Goal: Information Seeking & Learning: Learn about a topic

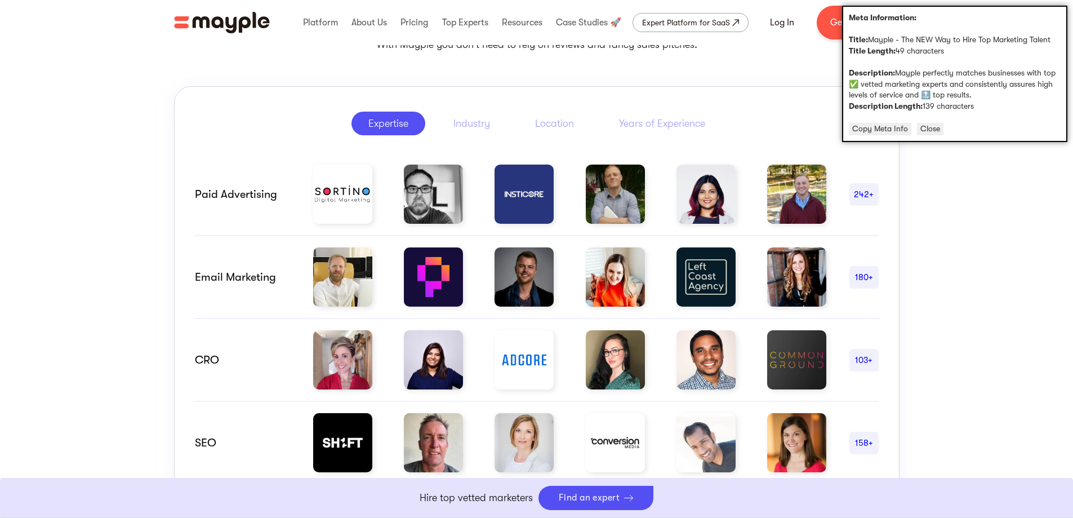
scroll to position [676, 0]
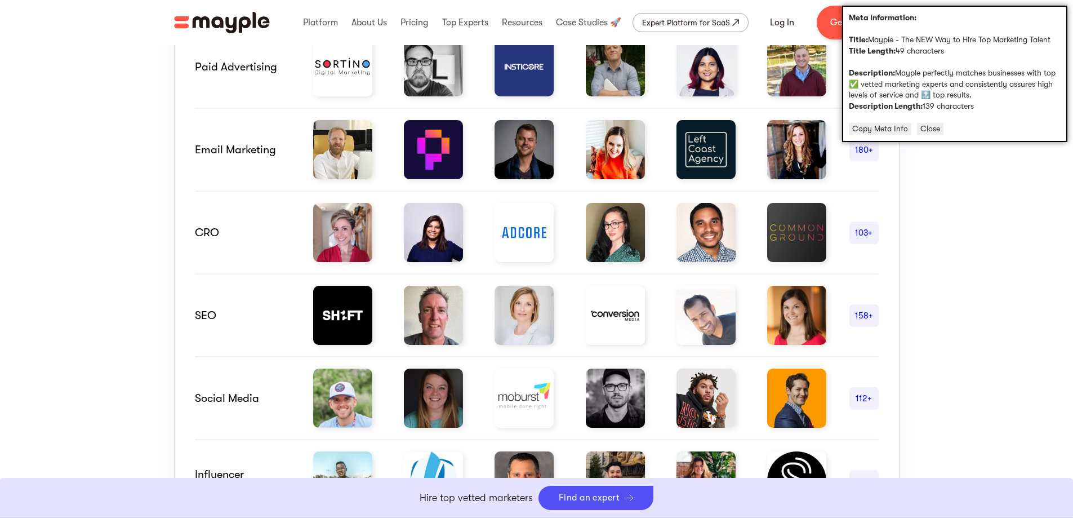
click at [595, 145] on img at bounding box center [615, 149] width 59 height 59
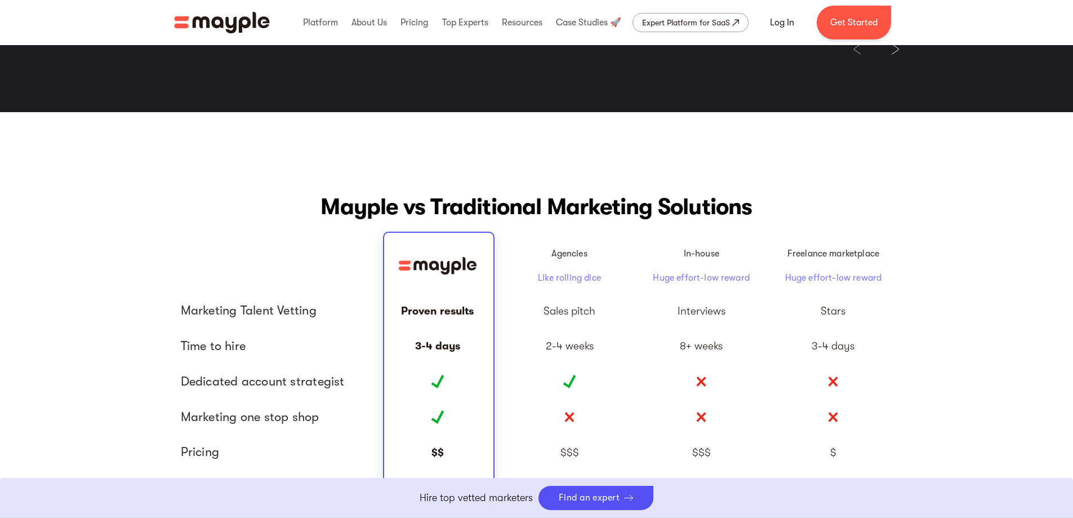
scroll to position [2571, 0]
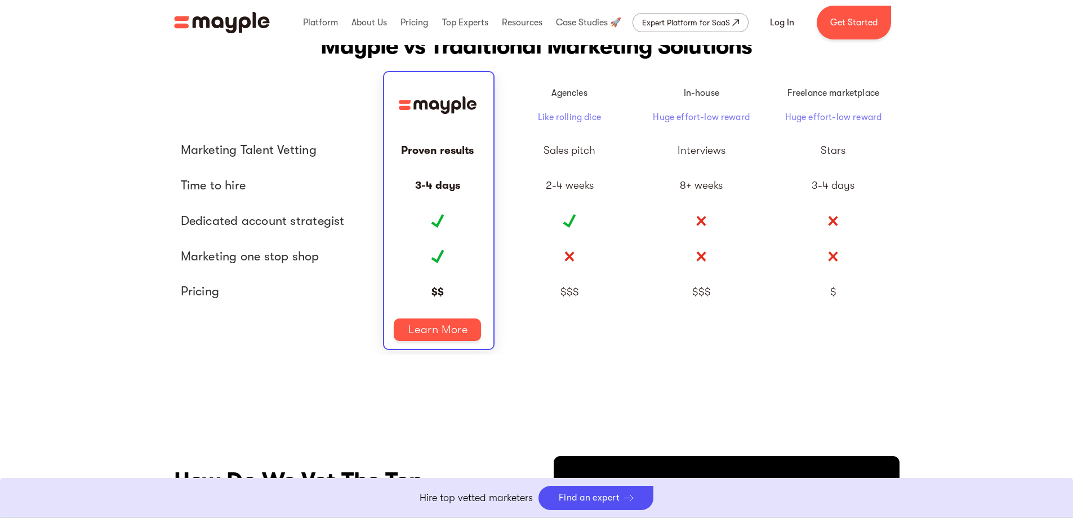
click at [582, 106] on div "Agencies Like rolling dice" at bounding box center [569, 105] width 63 height 37
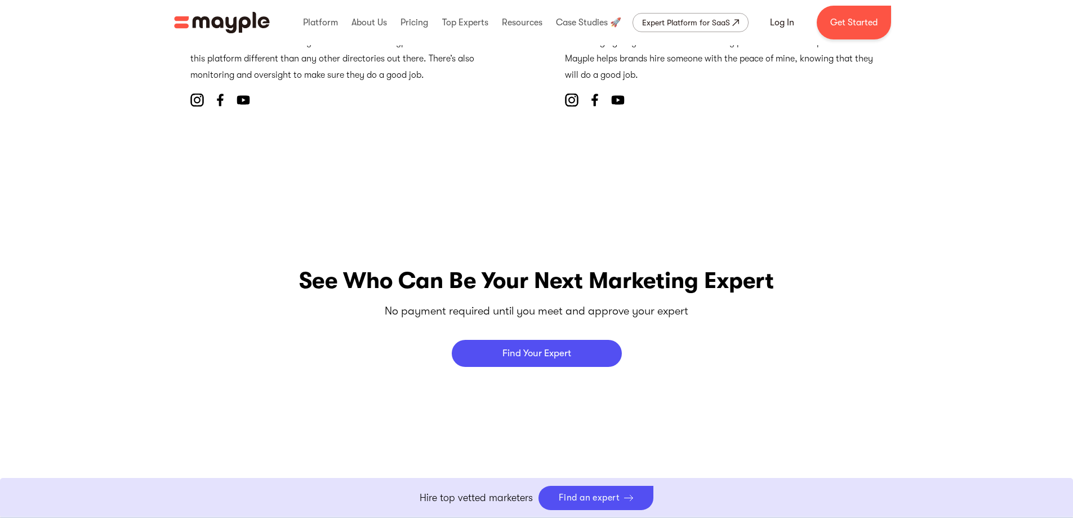
scroll to position [4655, 0]
